Goal: Information Seeking & Learning: Learn about a topic

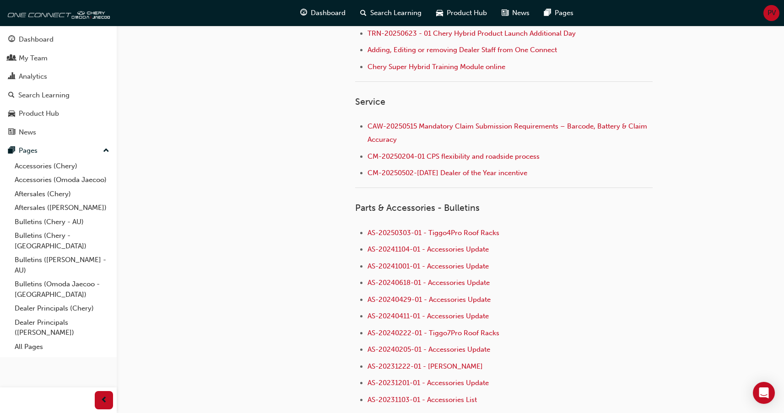
scroll to position [320, 0]
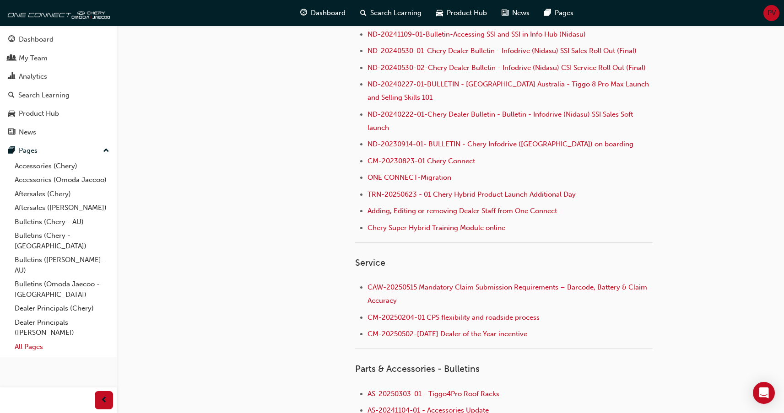
click at [42, 340] on link "All Pages" at bounding box center [62, 347] width 102 height 14
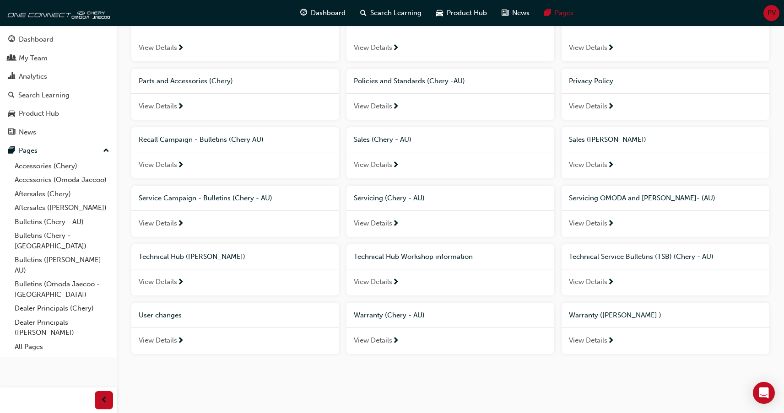
scroll to position [464, 0]
click at [625, 258] on span "Technical Service Bulletins (TSB) (Chery - AU)" at bounding box center [641, 256] width 145 height 8
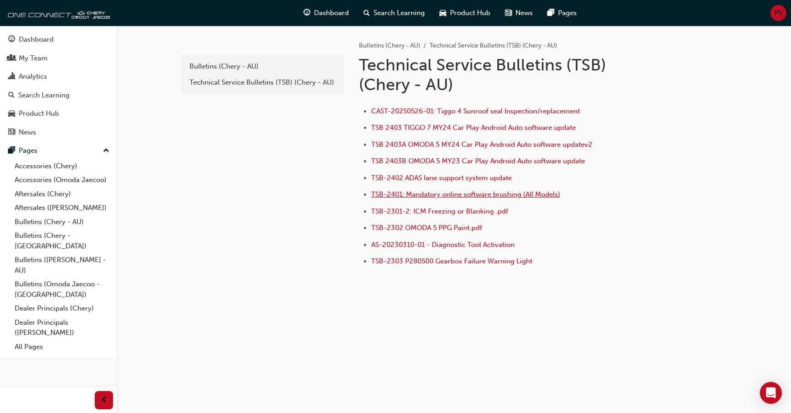
click at [495, 196] on span "TSB-2401: Mandatory online software brushing (All Models)" at bounding box center [465, 194] width 189 height 8
